Goal: Transaction & Acquisition: Purchase product/service

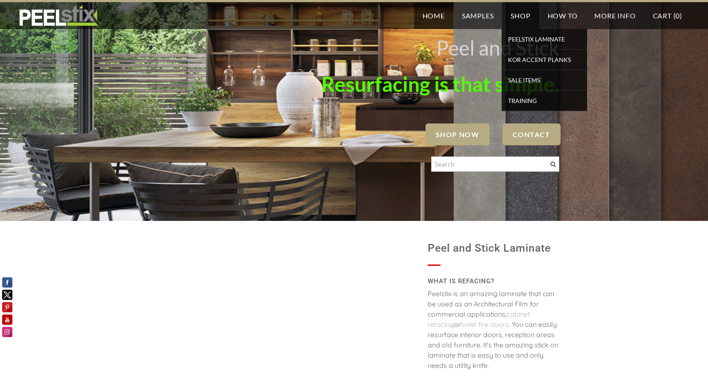
click at [519, 15] on link "Shop" at bounding box center [520, 15] width 37 height 27
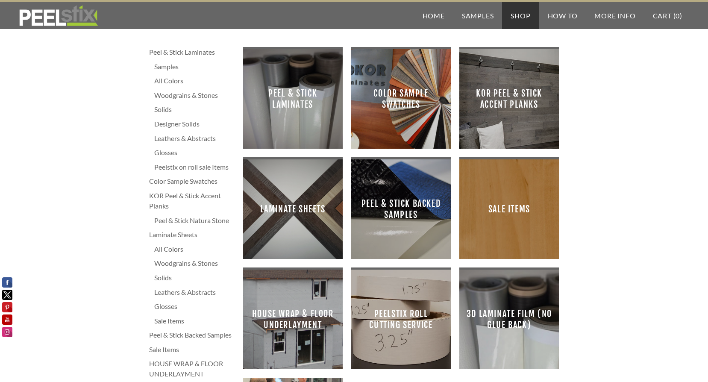
click at [499, 205] on span "Sale Items" at bounding box center [509, 209] width 86 height 86
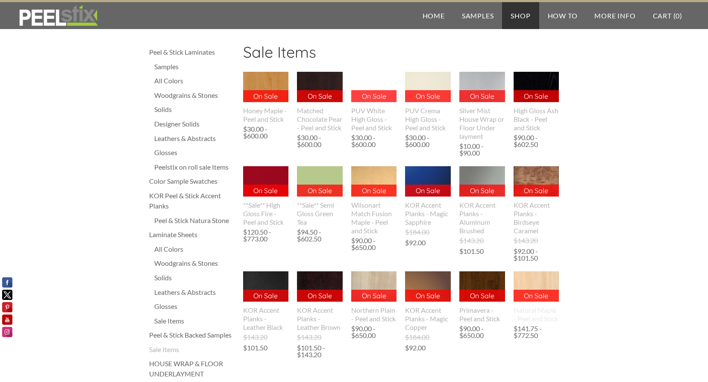
click at [549, 289] on div "On Sale On Sale" at bounding box center [536, 286] width 46 height 30
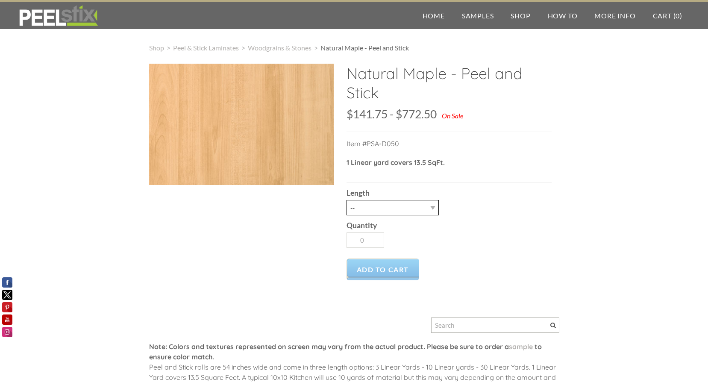
click at [434, 210] on select "-- 3LY 10LY 15LY 30LY" at bounding box center [392, 207] width 92 height 15
select select "30LY"
click at [346, 200] on select "-- 3LY 10LY 15LY 30LY" at bounding box center [392, 207] width 92 height 15
type input "1"
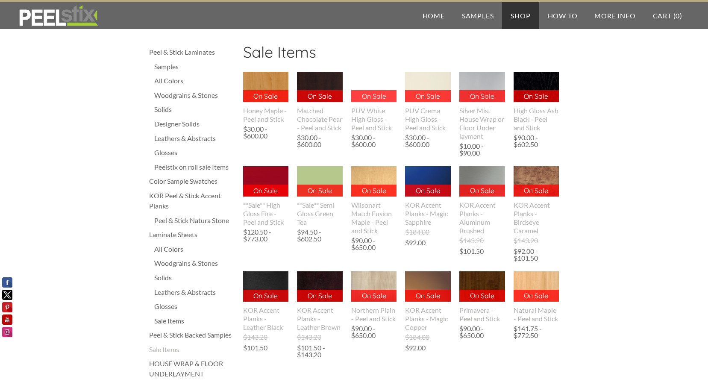
click at [181, 81] on div "All Colors" at bounding box center [194, 81] width 80 height 10
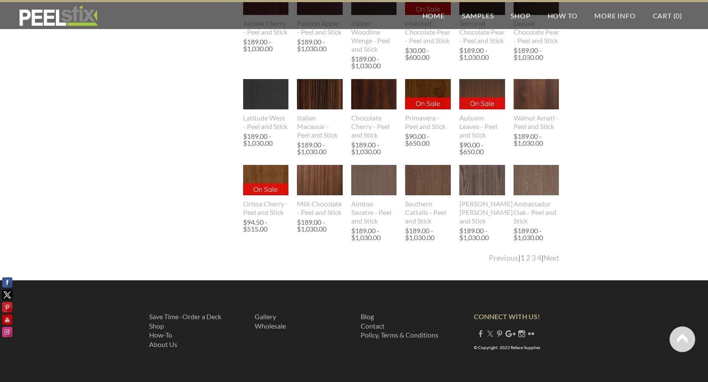
scroll to position [937, 0]
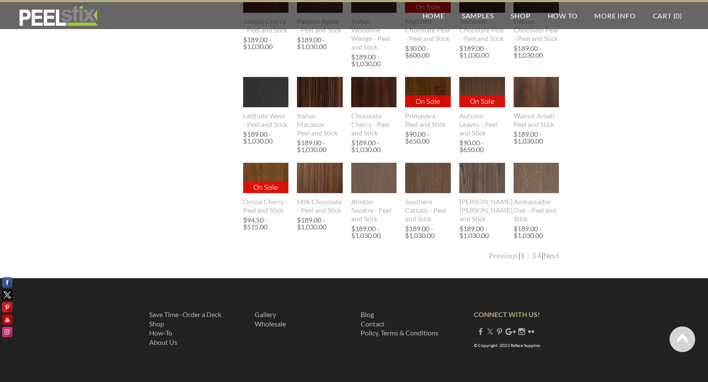
click at [526, 255] on link "2" at bounding box center [528, 255] width 4 height 9
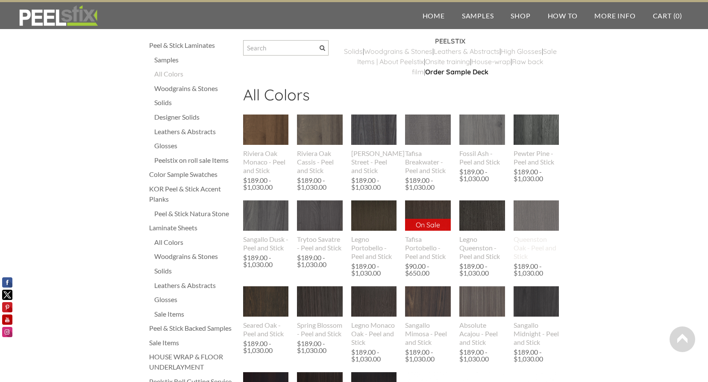
scroll to position [0, 0]
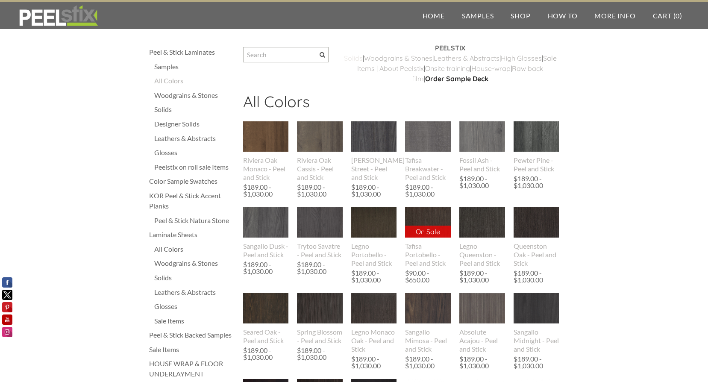
click at [362, 60] on link "​Solids" at bounding box center [353, 58] width 19 height 9
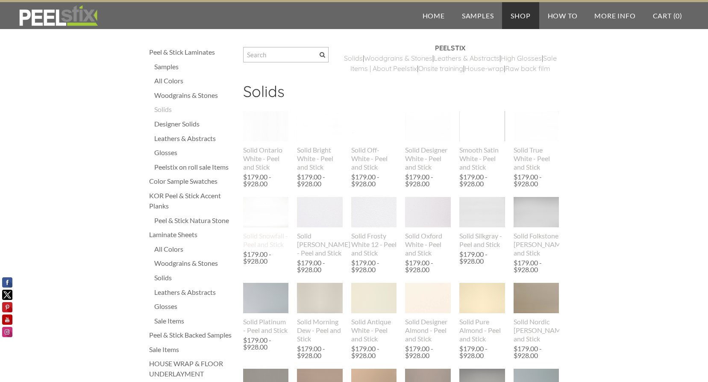
click at [272, 226] on img at bounding box center [266, 212] width 46 height 30
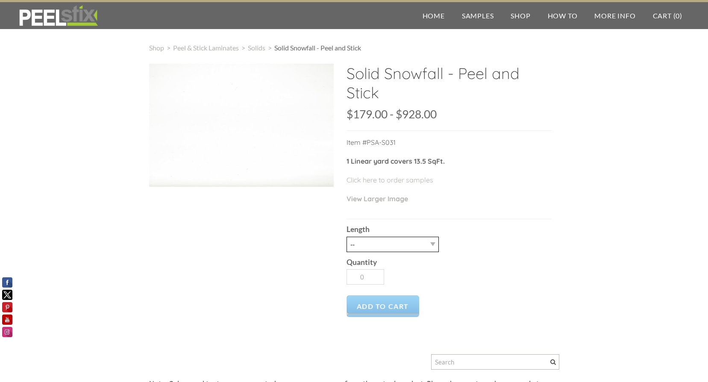
click at [411, 243] on select "-- 3LY 10LY 15LY 30LY" at bounding box center [392, 244] width 92 height 15
select select "30LY"
click at [346, 237] on select "-- 3LY 10LY 15LY 30LY" at bounding box center [392, 244] width 92 height 15
type input "1"
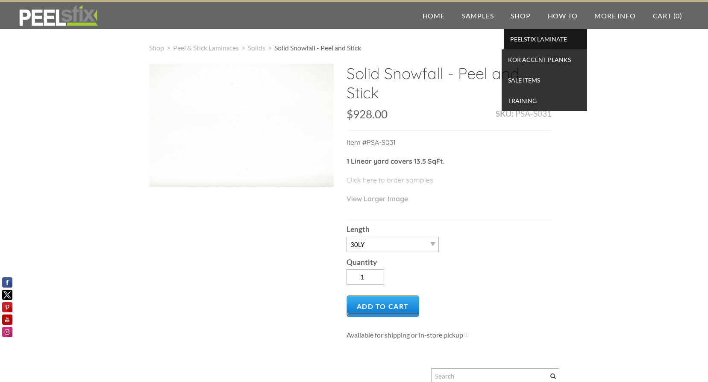
click at [517, 35] on span "PEELSTIX Laminate" at bounding box center [545, 39] width 79 height 12
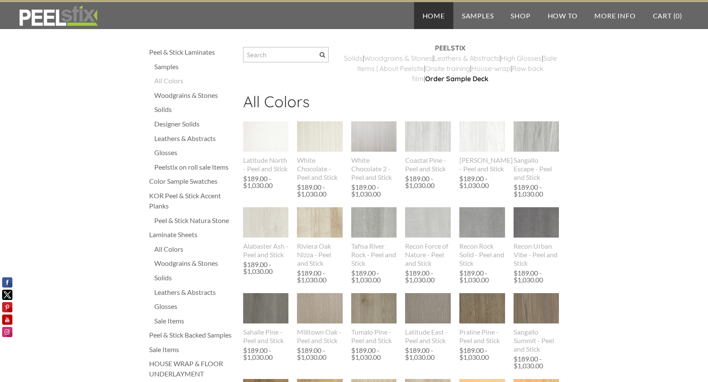
click at [425, 16] on link "Home" at bounding box center [433, 15] width 39 height 27
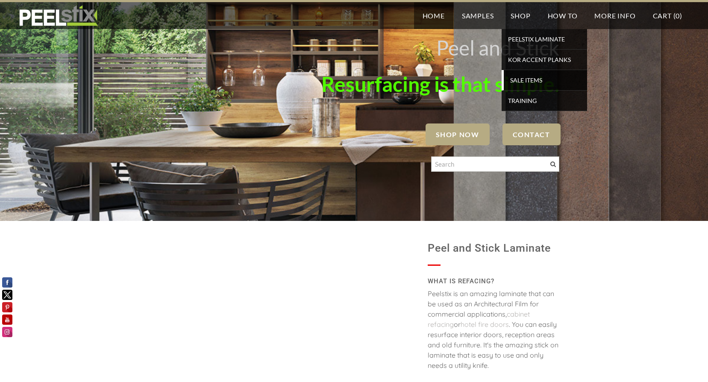
click at [521, 81] on span "SALE ITEMS" at bounding box center [545, 80] width 79 height 12
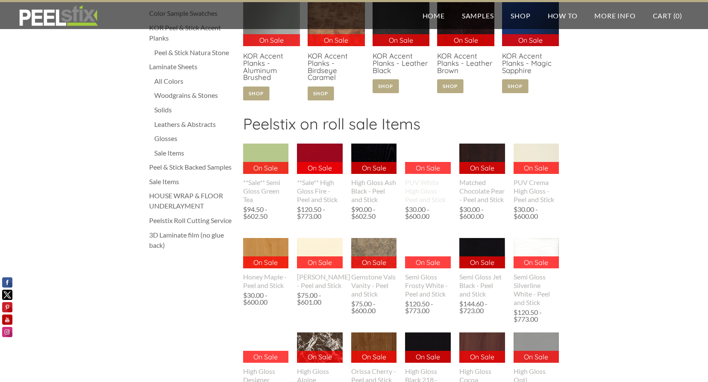
scroll to position [171, 0]
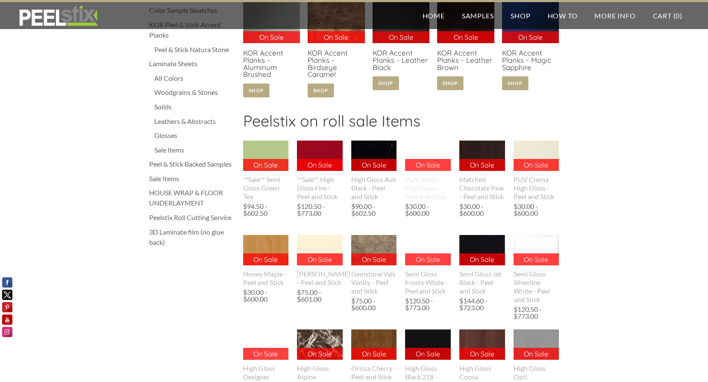
click at [436, 177] on div "PUV White High Gloss - Peel and Stick" at bounding box center [428, 188] width 46 height 26
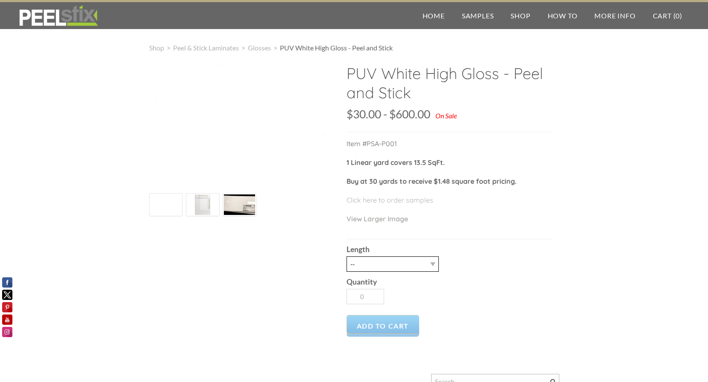
click at [430, 265] on select "-- 1 LY 3LY 10LY 30LY 50LY Raw film with no adhesive Five sheets of 4'X8' HPL" at bounding box center [392, 263] width 92 height 15
select select "30LY"
click at [346, 256] on select "-- 1 LY 3LY 10LY 30LY 50LY Raw film with no adhesive Five sheets of 4'X8' HPL" at bounding box center [392, 263] width 92 height 15
type input "1"
